Goal: Task Accomplishment & Management: Use online tool/utility

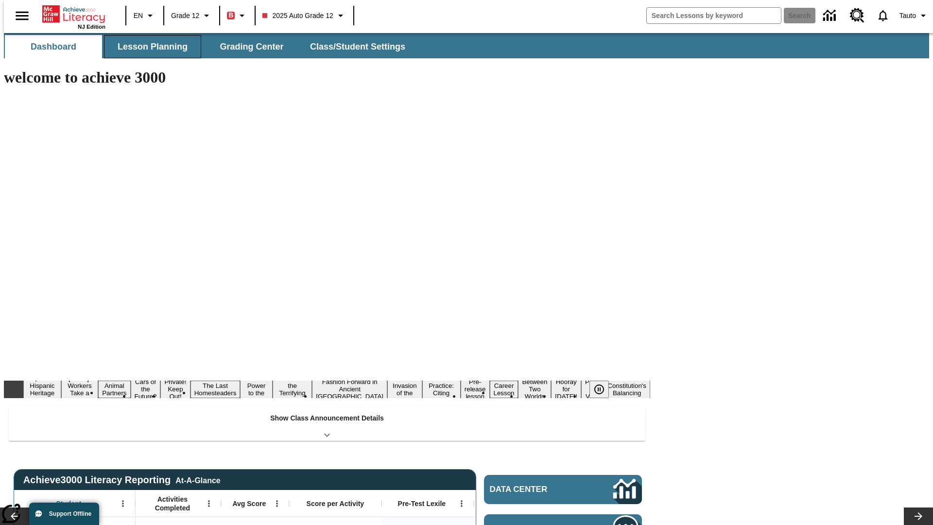
click at [149, 47] on button "Lesson Planning" at bounding box center [152, 46] width 97 height 23
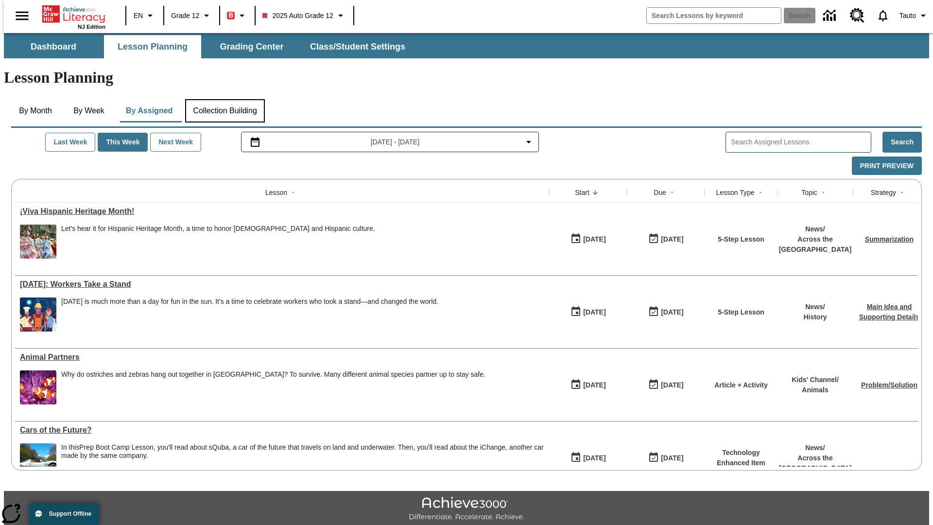
click at [225, 99] on button "Collection Building" at bounding box center [225, 110] width 80 height 23
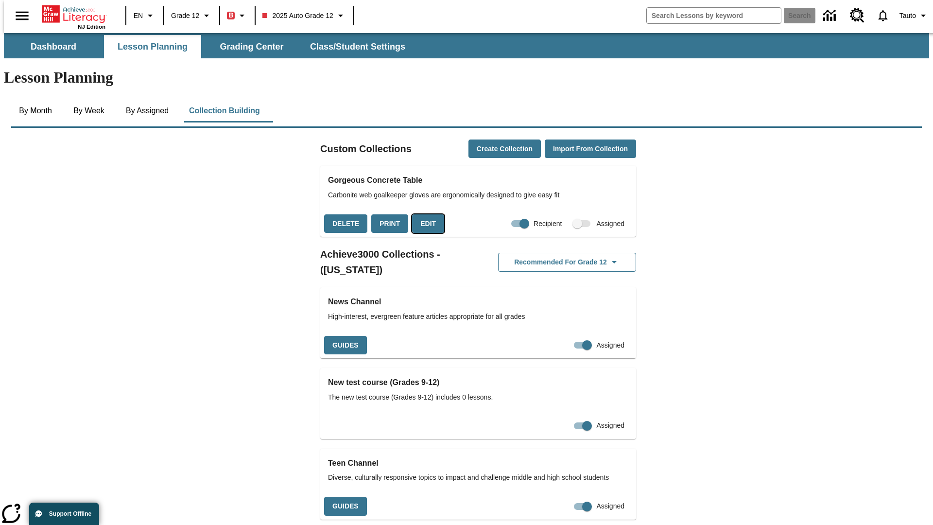
click at [425, 214] on button "Edit" at bounding box center [428, 223] width 32 height 19
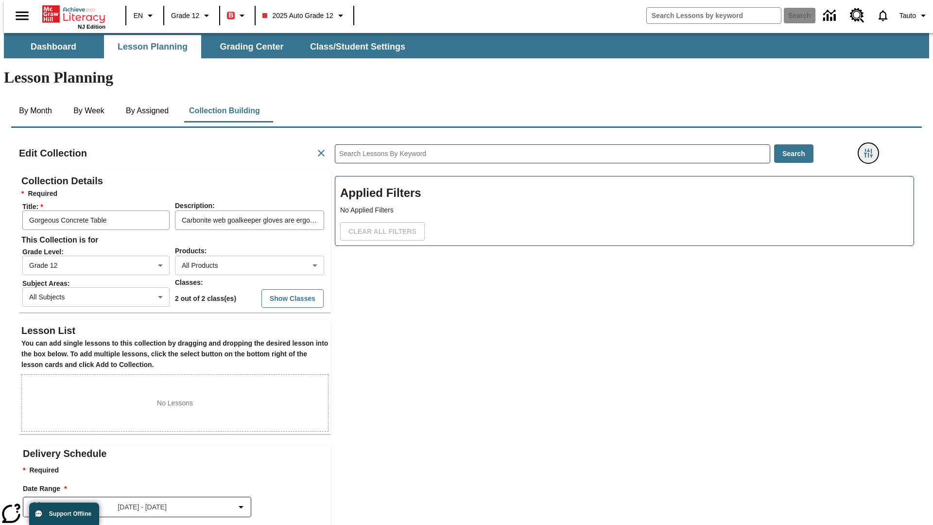
click at [872, 149] on icon "Filters Side menu" at bounding box center [868, 153] width 9 height 9
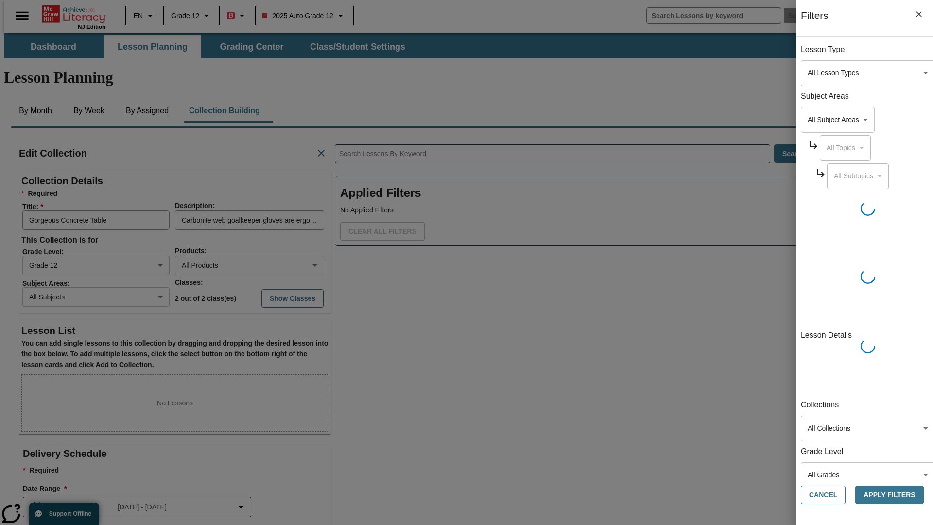
scroll to position [0, 0]
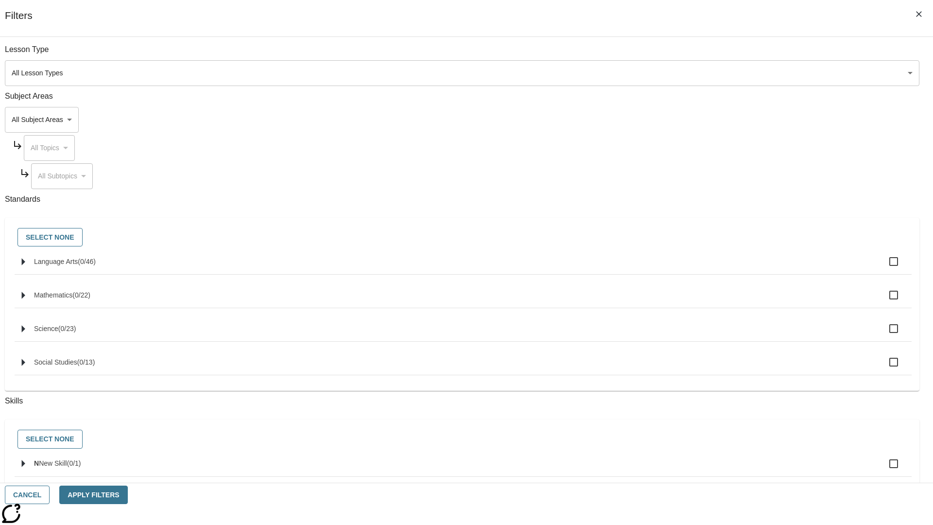
click at [700, 120] on body "Skip to main content NJ Edition EN Grade 12 B 2025 Auto Grade 12 Search 0 Tauto…" at bounding box center [467, 338] width 926 height 610
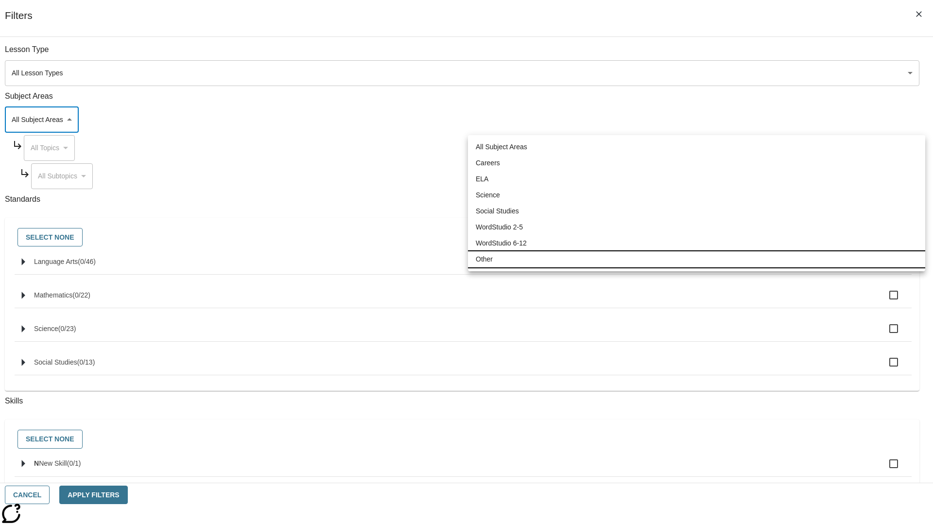
click at [697, 259] on li "Other" at bounding box center [697, 259] width 458 height 16
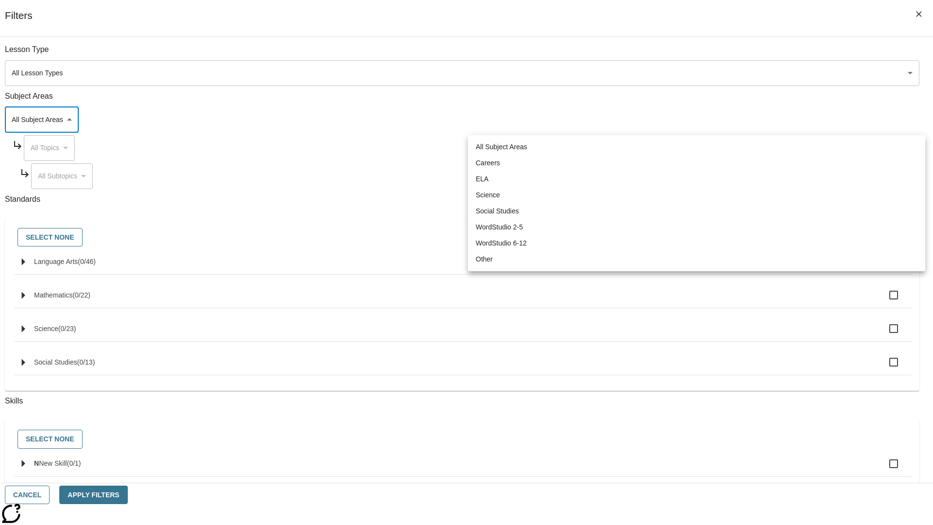
type input "0"
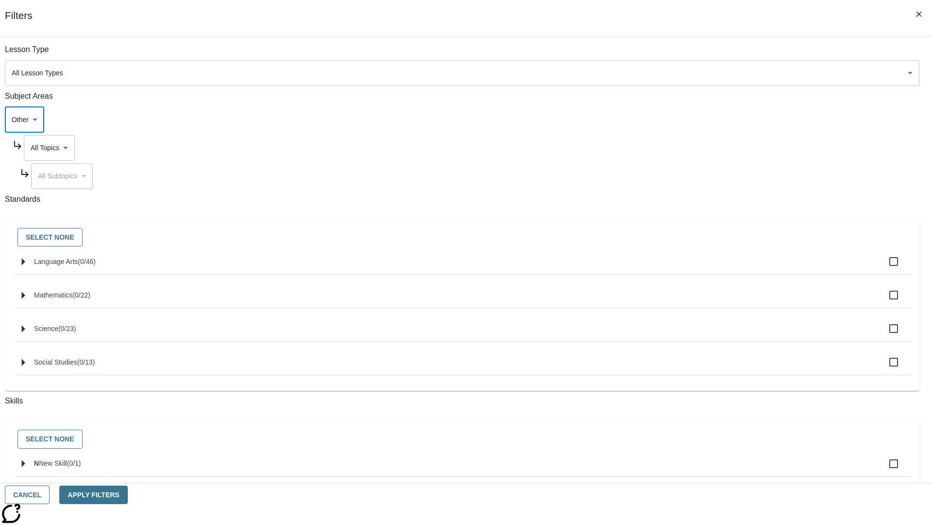
scroll to position [93, 0]
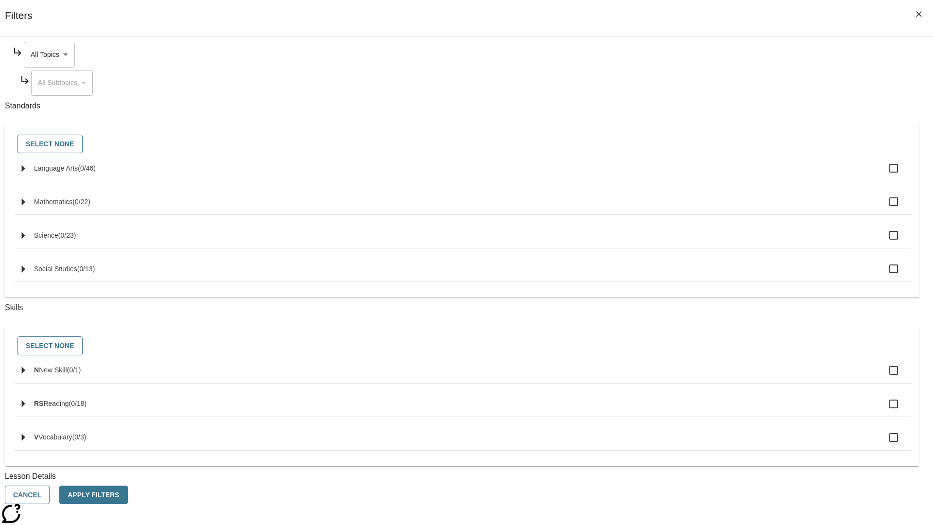
click at [709, 54] on body "Skip to main content NJ Edition EN Grade 12 B 2025 Auto Grade 12 Search 0 Tauto…" at bounding box center [467, 338] width 926 height 610
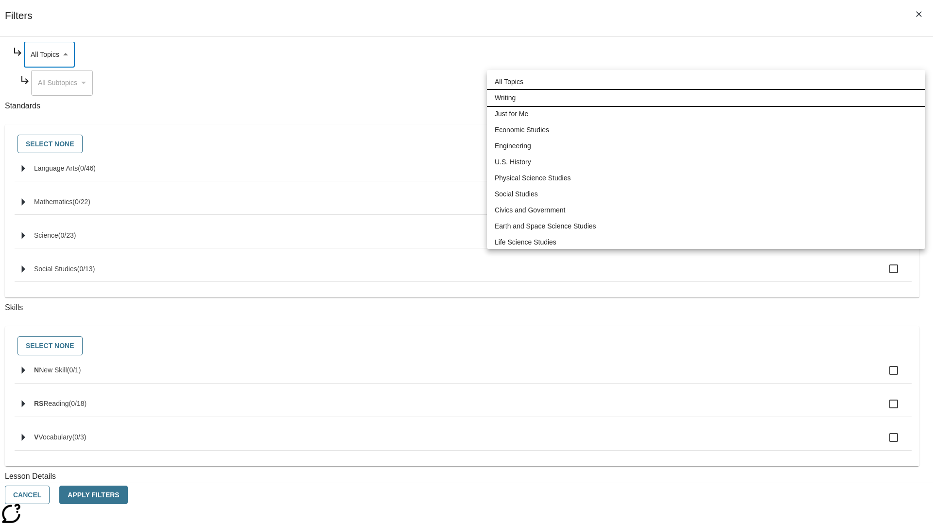
click at [706, 90] on li "Writing" at bounding box center [706, 98] width 439 height 16
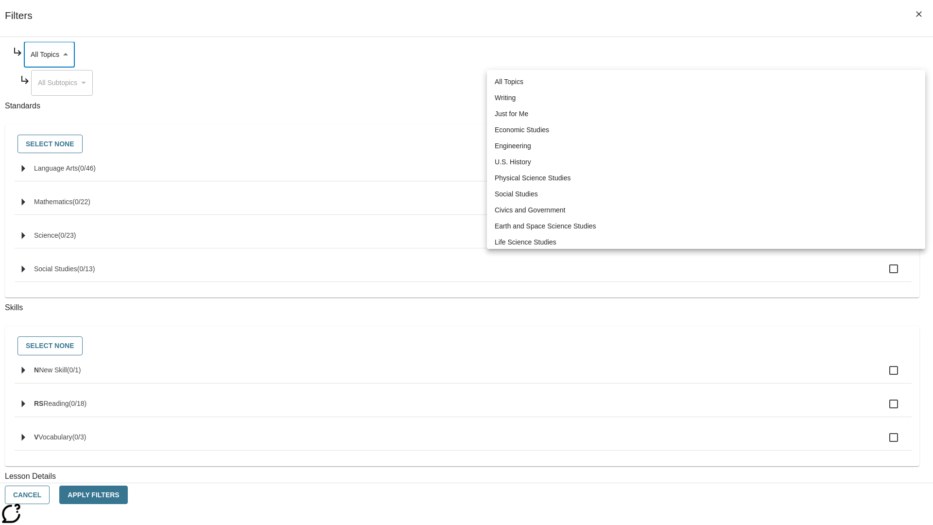
type input "6"
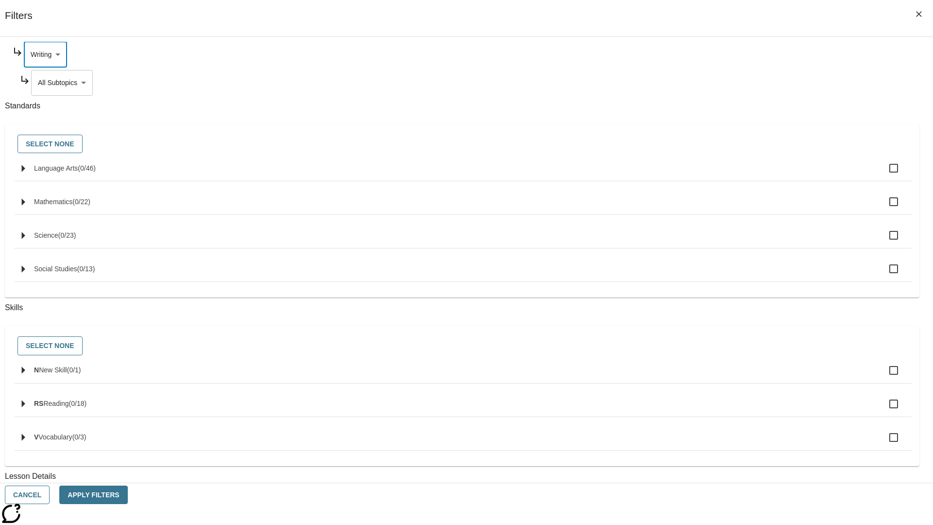
scroll to position [20, 0]
click at [127, 495] on button "Apply Filters" at bounding box center [93, 495] width 68 height 19
